Goal: Information Seeking & Learning: Find specific fact

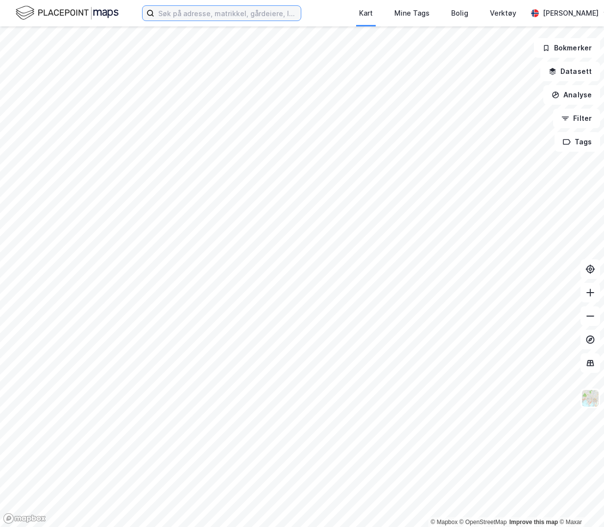
click at [271, 7] on input at bounding box center [227, 13] width 146 height 15
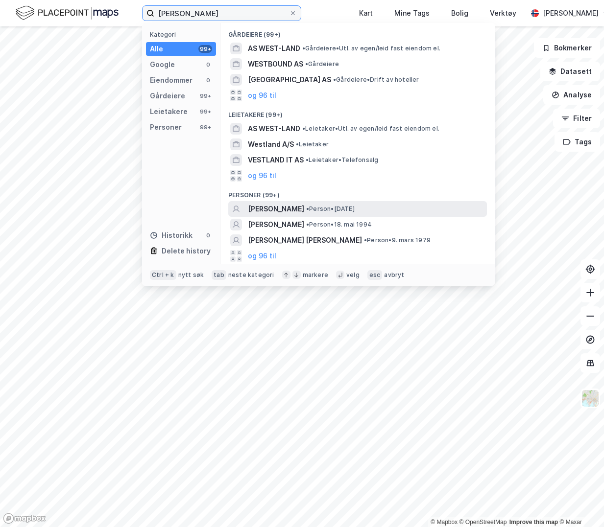
type input "[PERSON_NAME]"
click at [328, 212] on span "• Person • [DATE]" at bounding box center [330, 209] width 48 height 8
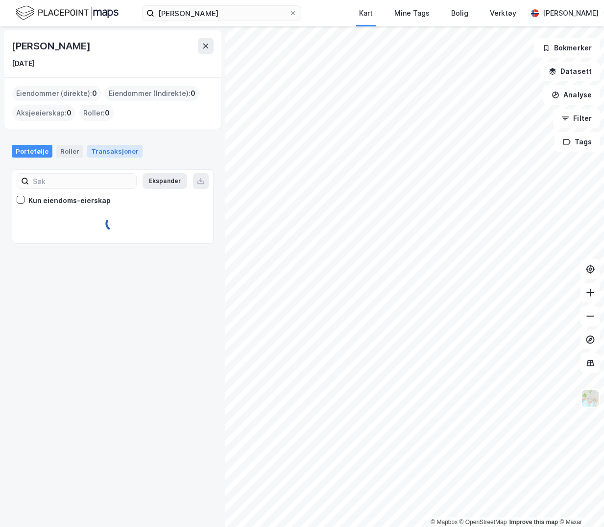
click at [98, 279] on div "[PERSON_NAME] [DATE] Eiendommer (direkte) : 0 Eiendommer (Indirekte) : 0 Aksjee…" at bounding box center [112, 276] width 225 height 501
click at [89, 150] on div "Transaksjoner" at bounding box center [114, 151] width 55 height 13
